Goal: Task Accomplishment & Management: Use online tool/utility

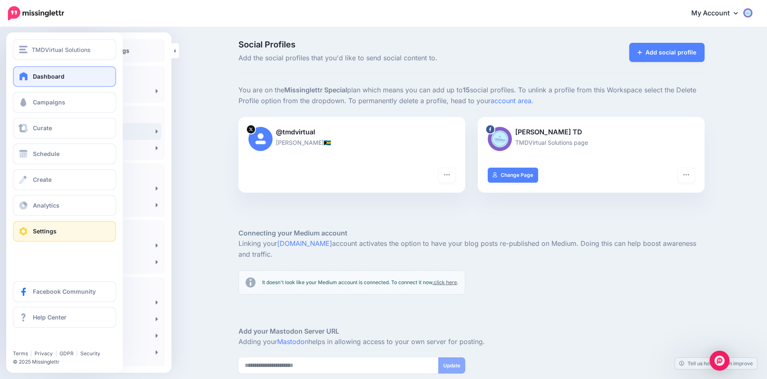
click at [57, 80] on link "Dashboard" at bounding box center [64, 76] width 103 height 21
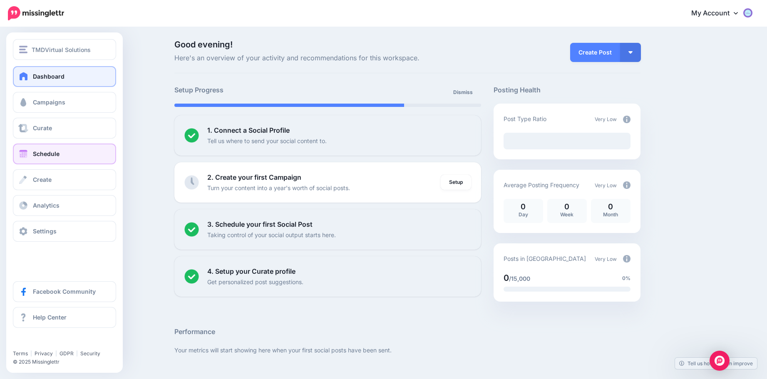
click at [57, 151] on span "Schedule" at bounding box center [46, 153] width 27 height 7
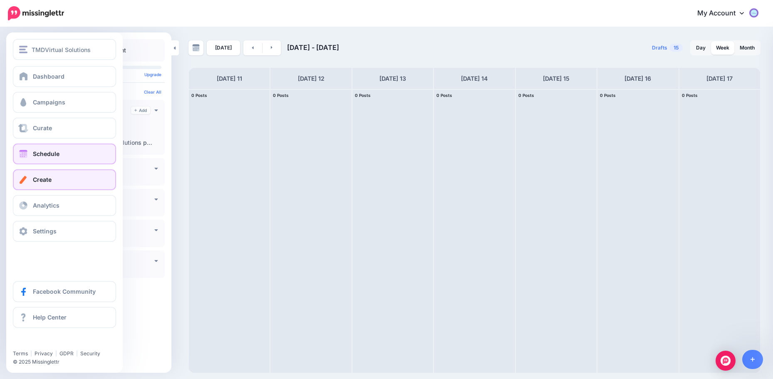
click at [37, 174] on link "Create" at bounding box center [64, 179] width 103 height 21
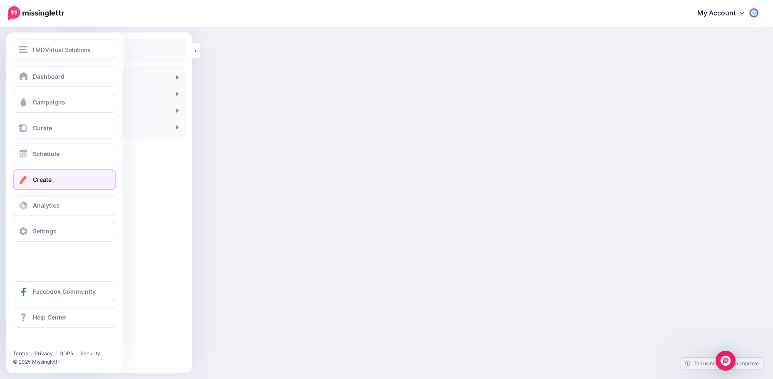
click at [37, 178] on span "Create" at bounding box center [42, 179] width 19 height 7
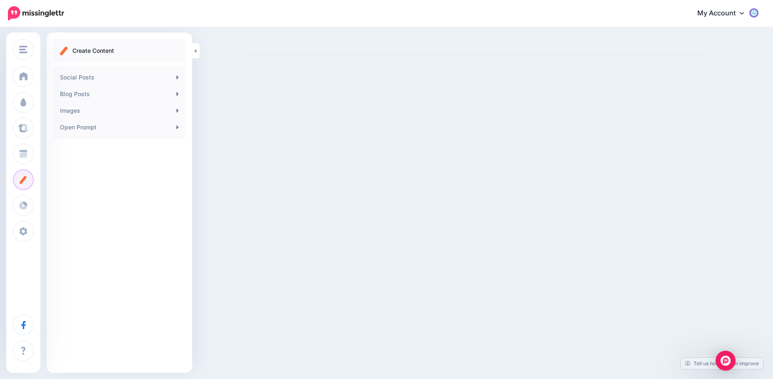
click at [148, 78] on link "Social Posts" at bounding box center [120, 77] width 126 height 17
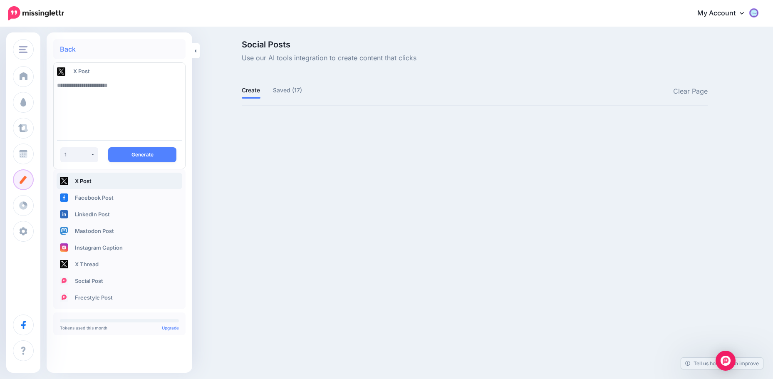
click at [100, 89] on textarea at bounding box center [119, 105] width 125 height 57
type textarea "**********"
click at [92, 152] on button "1" at bounding box center [79, 154] width 38 height 15
click at [71, 209] on span "3" at bounding box center [72, 213] width 4 height 10
select select "*"
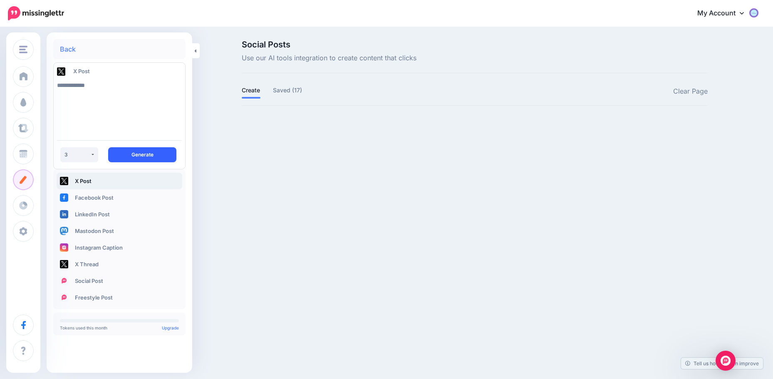
click at [137, 152] on button "Generate" at bounding box center [142, 154] width 68 height 15
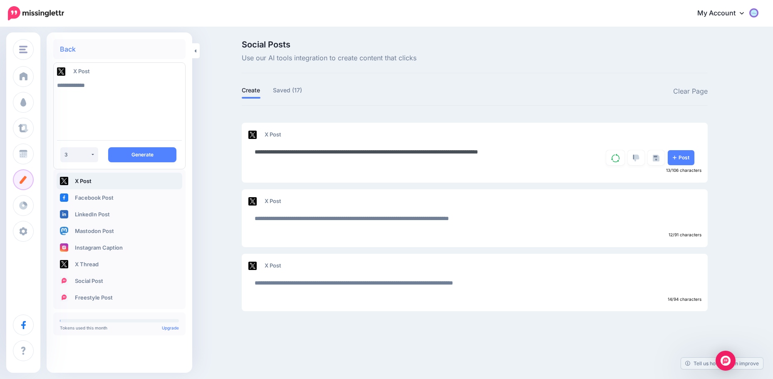
click at [341, 155] on textarea "**********" at bounding box center [416, 155] width 322 height 16
click at [612, 159] on img at bounding box center [615, 158] width 8 height 8
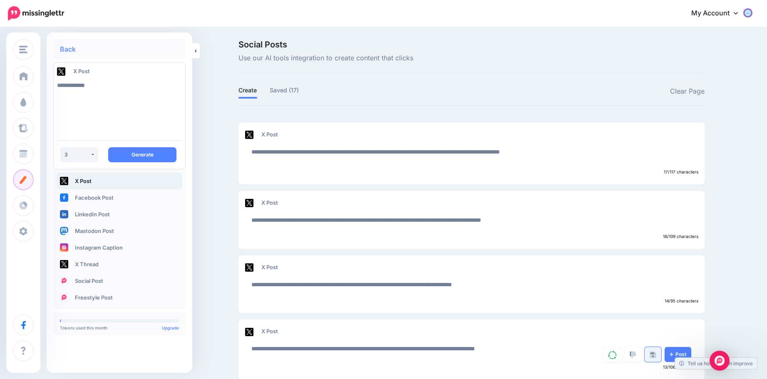
click at [654, 354] on img at bounding box center [652, 354] width 7 height 7
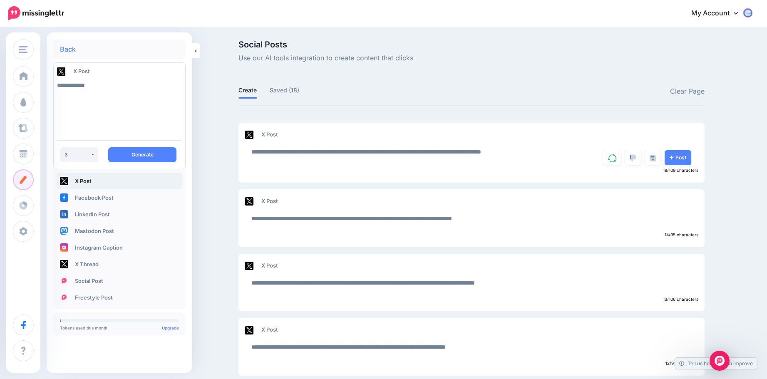
click at [71, 49] on link "Back" at bounding box center [68, 49] width 16 height 7
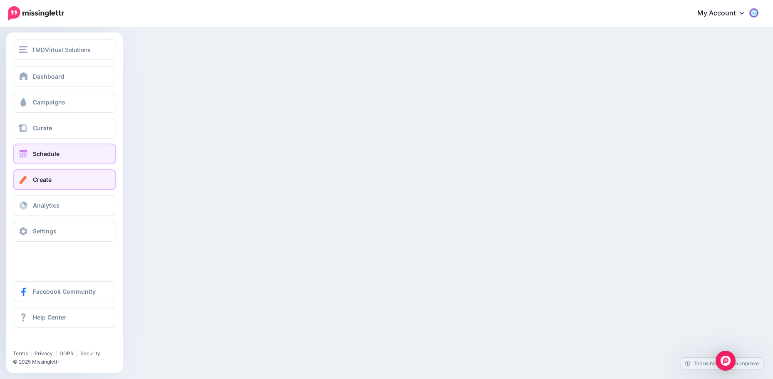
click at [57, 156] on span "Schedule" at bounding box center [46, 153] width 27 height 7
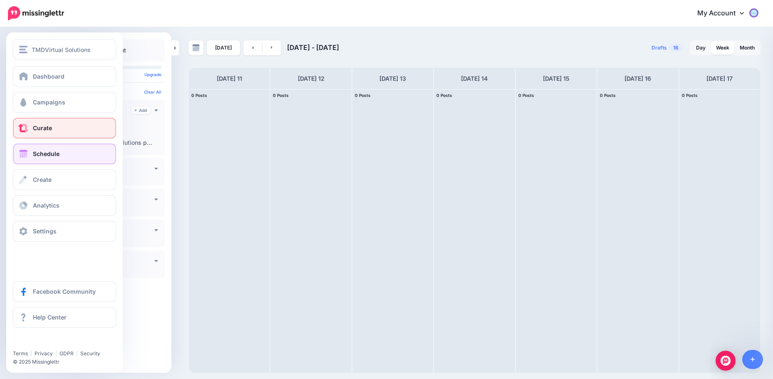
click at [21, 125] on span at bounding box center [23, 128] width 11 height 8
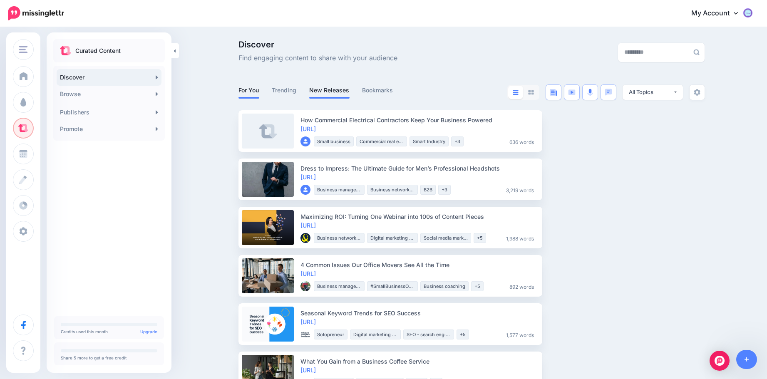
click at [333, 89] on link "New Releases" at bounding box center [329, 90] width 40 height 10
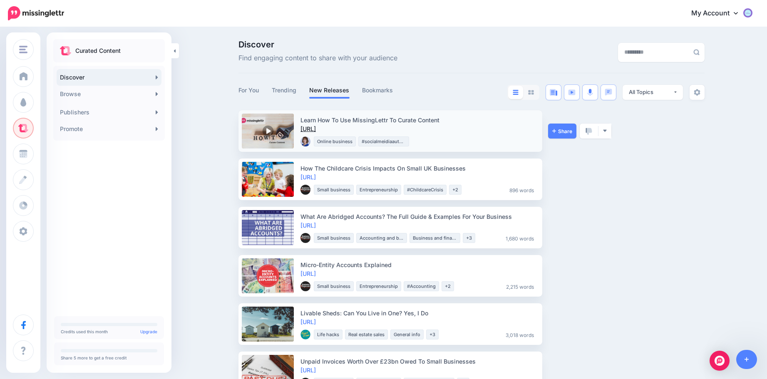
click at [316, 127] on link "https://lttr.ai/AAfbz" at bounding box center [307, 128] width 15 height 7
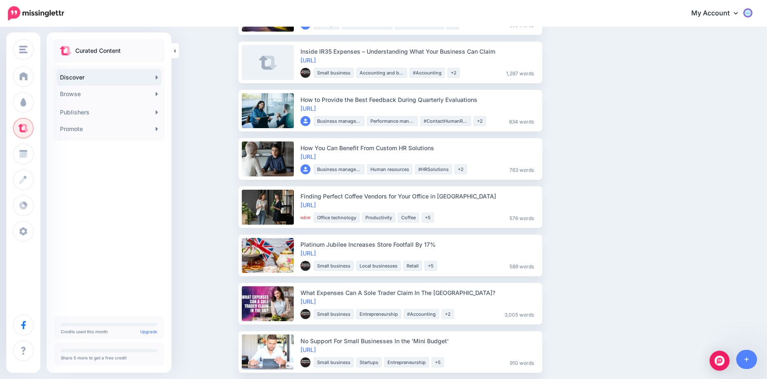
scroll to position [935, 0]
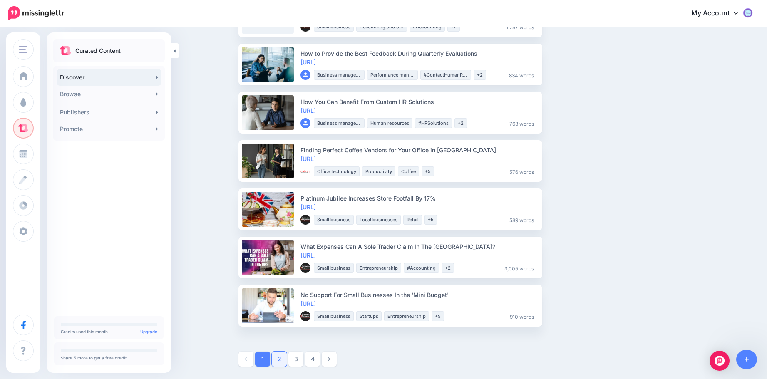
click at [284, 359] on link "2" at bounding box center [279, 358] width 15 height 15
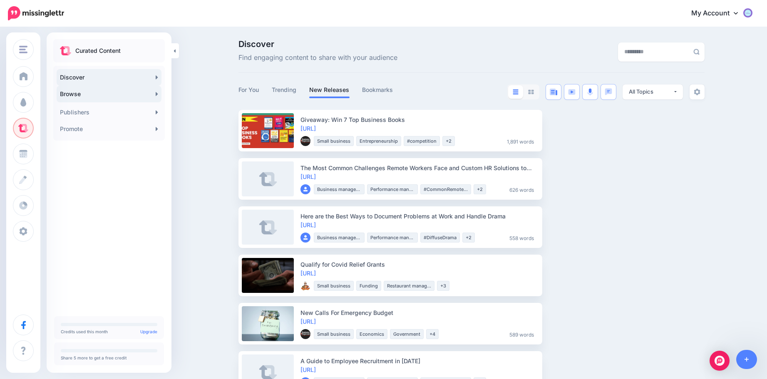
click at [131, 89] on link "Browse" at bounding box center [109, 94] width 105 height 17
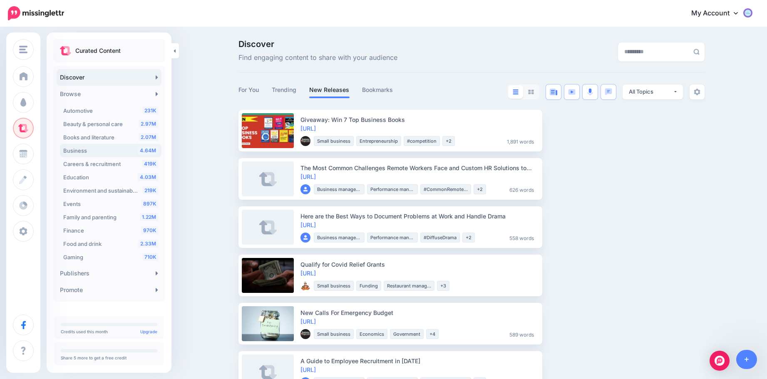
click at [66, 149] on span "Business" at bounding box center [75, 150] width 24 height 7
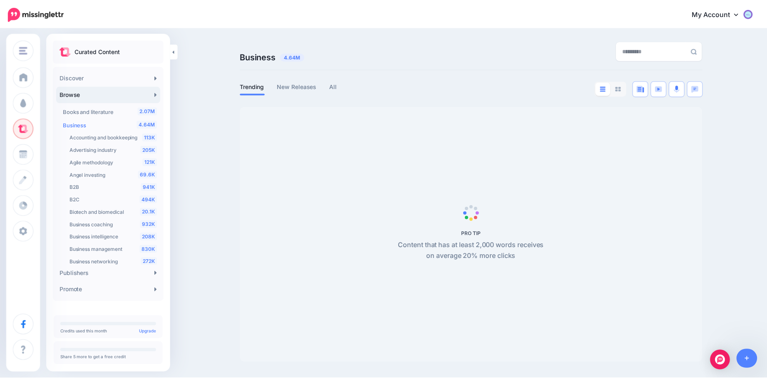
scroll to position [28, 0]
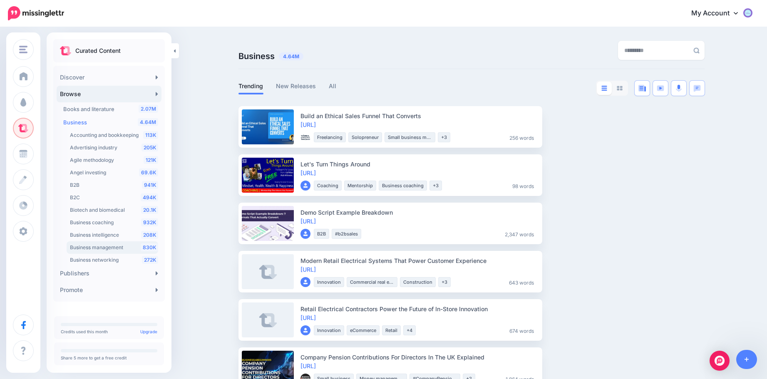
click at [85, 246] on span "Business management" at bounding box center [96, 247] width 53 height 6
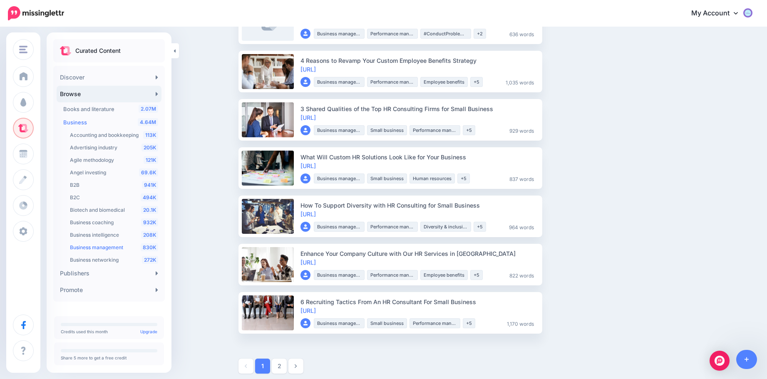
scroll to position [931, 0]
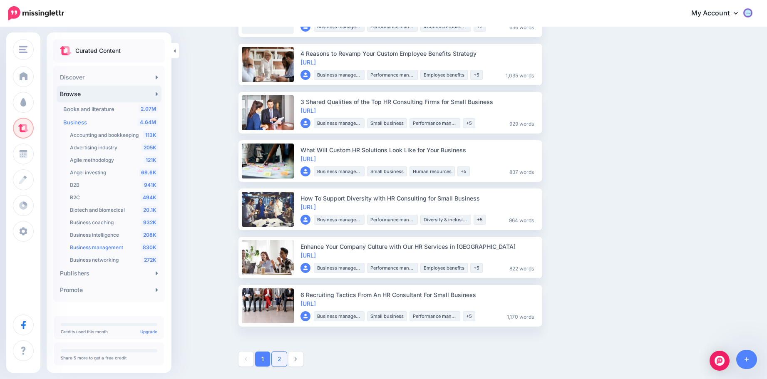
click at [278, 356] on link "2" at bounding box center [279, 358] width 15 height 15
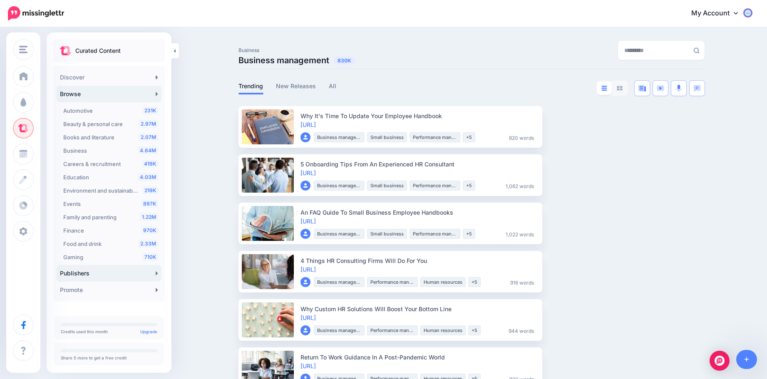
click at [112, 276] on link "Publishers" at bounding box center [109, 273] width 105 height 17
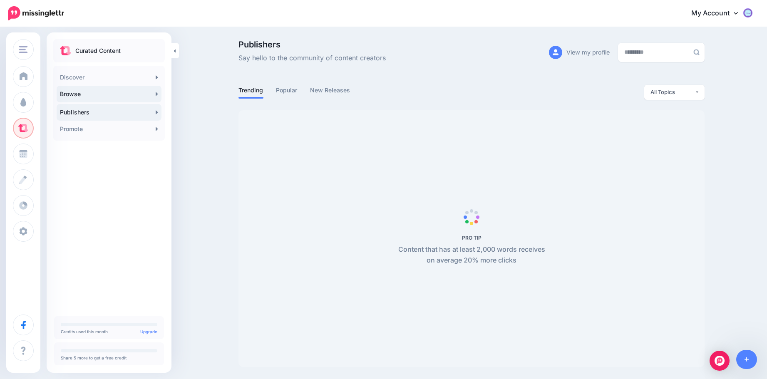
click at [119, 92] on link "Browse" at bounding box center [109, 94] width 105 height 17
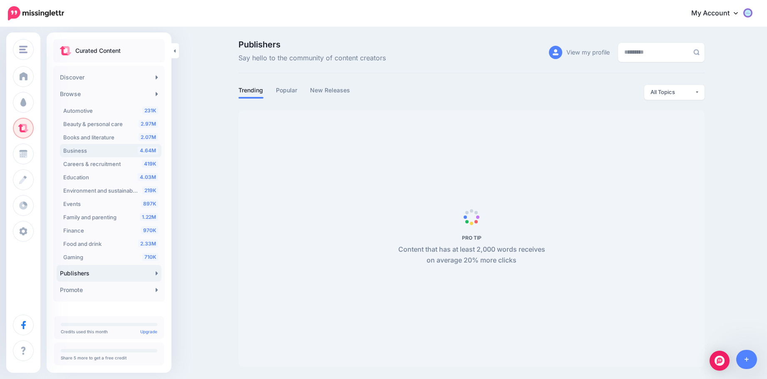
click at [92, 152] on div "4.64M Business" at bounding box center [110, 151] width 95 height 10
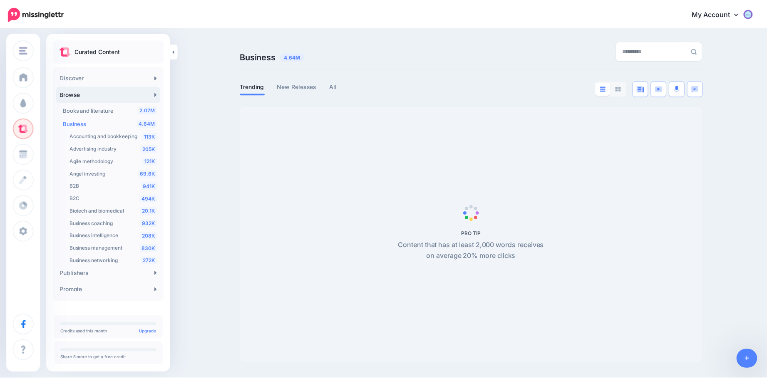
scroll to position [28, 0]
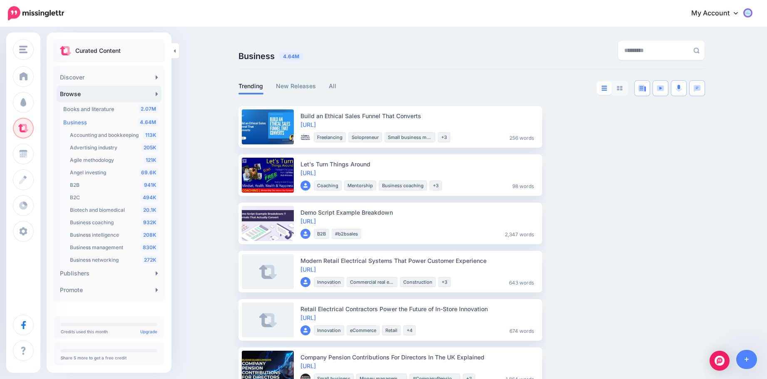
click at [148, 92] on link "Browse" at bounding box center [109, 94] width 105 height 17
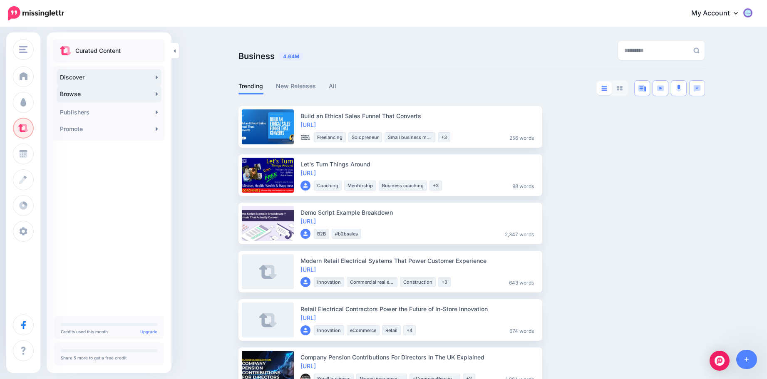
click at [146, 75] on link "Discover" at bounding box center [109, 77] width 105 height 17
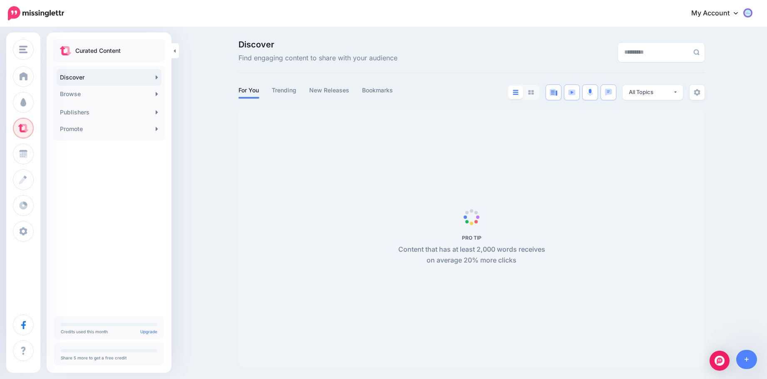
click at [141, 76] on link "Discover" at bounding box center [109, 77] width 105 height 17
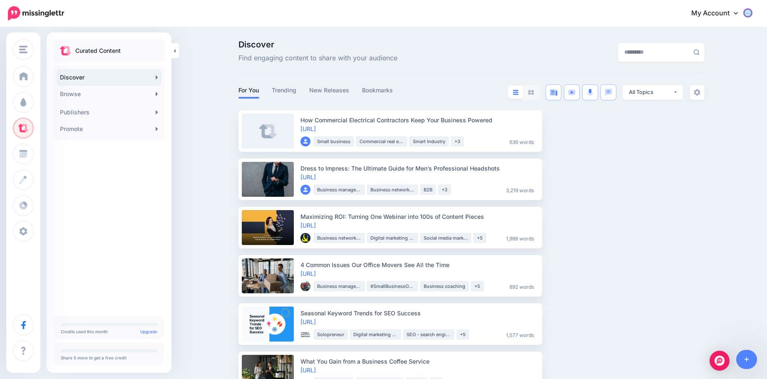
drag, startPoint x: 275, startPoint y: 90, endPoint x: 191, endPoint y: 124, distance: 90.7
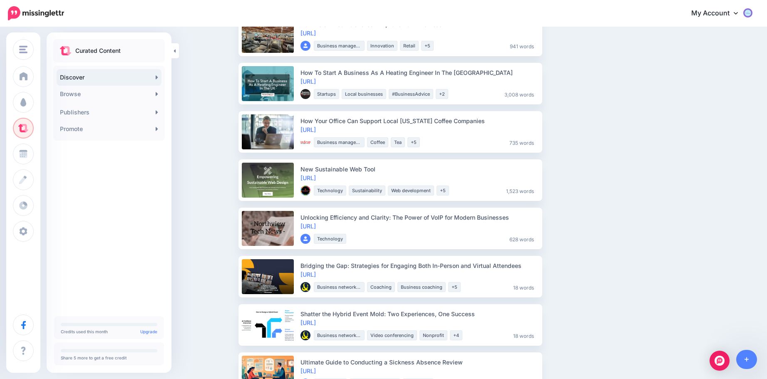
scroll to position [641, 0]
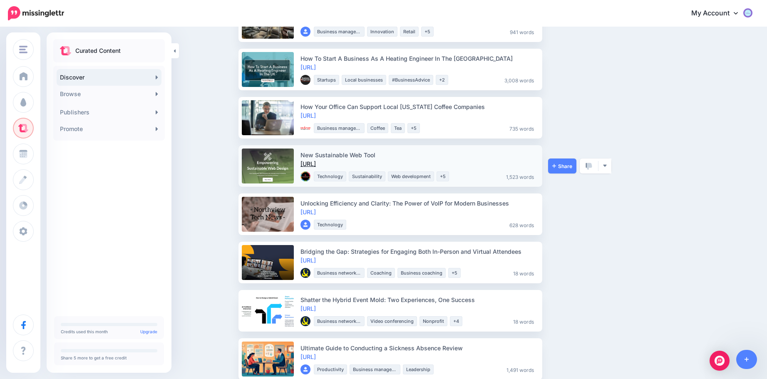
click at [316, 166] on link "[URL]" at bounding box center [307, 163] width 15 height 7
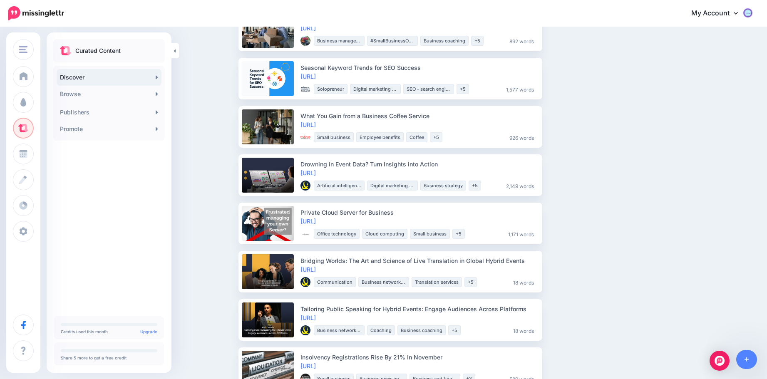
scroll to position [0, 0]
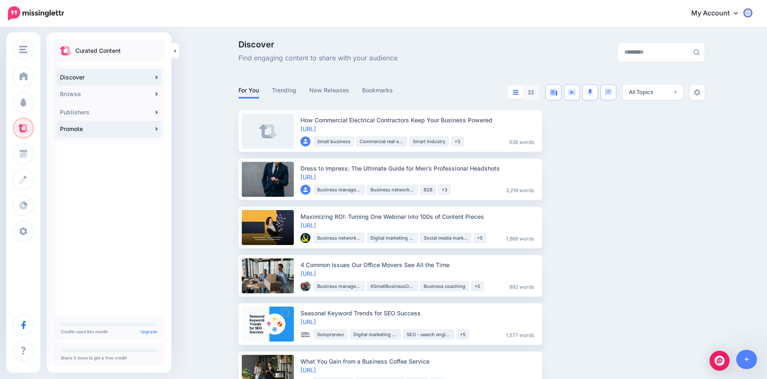
click at [89, 126] on link "Promote" at bounding box center [109, 129] width 105 height 17
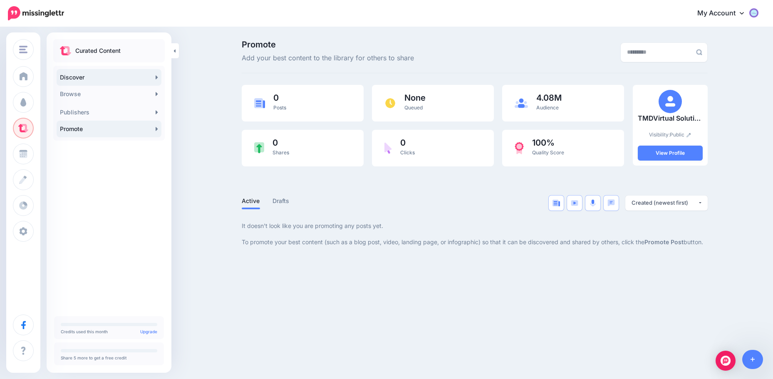
click at [100, 76] on link "Discover" at bounding box center [109, 77] width 105 height 17
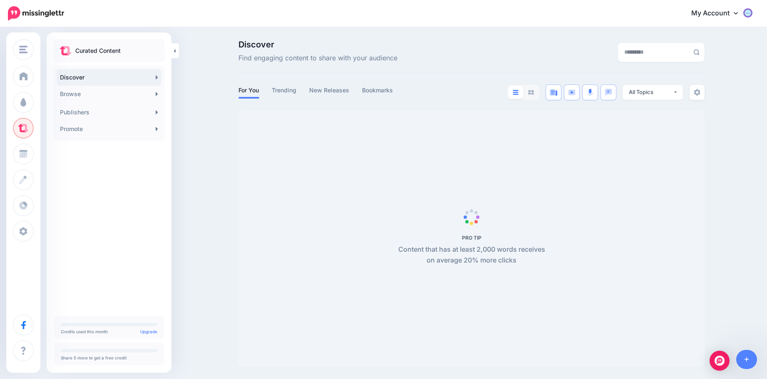
click at [100, 76] on link "Discover" at bounding box center [109, 77] width 105 height 17
